Goal: Task Accomplishment & Management: Manage account settings

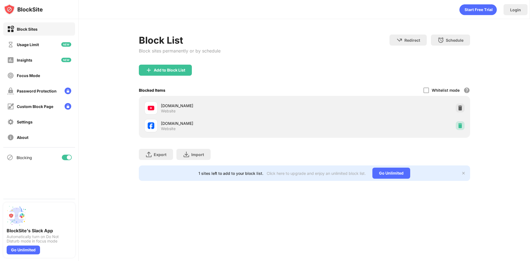
click at [461, 127] on img at bounding box center [460, 126] width 6 height 6
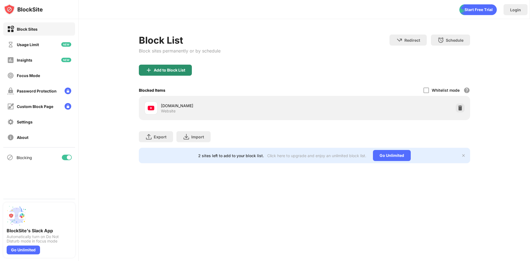
click at [175, 66] on div "Add to Block List" at bounding box center [165, 70] width 53 height 11
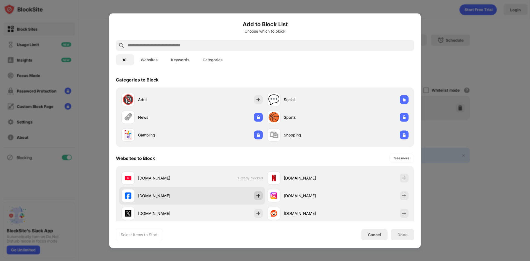
click at [256, 193] on img at bounding box center [258, 196] width 6 height 6
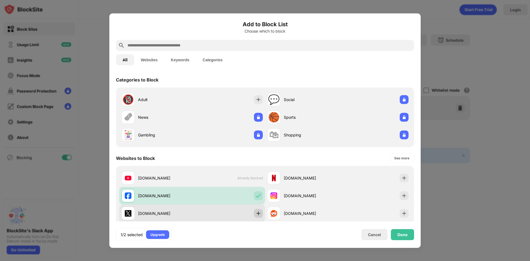
click at [255, 213] on img at bounding box center [258, 213] width 6 height 6
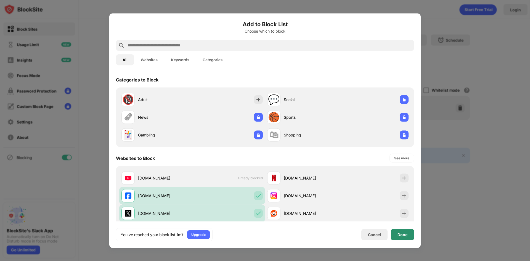
click at [393, 231] on div "Done" at bounding box center [402, 234] width 23 height 11
